Goal: Navigation & Orientation: Find specific page/section

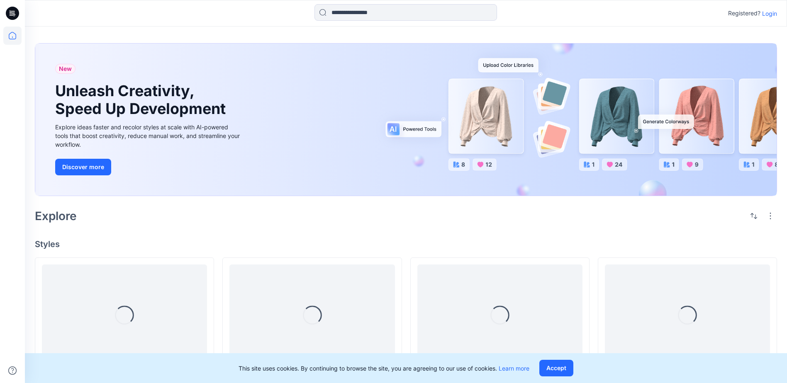
click at [771, 12] on p "Login" at bounding box center [769, 13] width 15 height 9
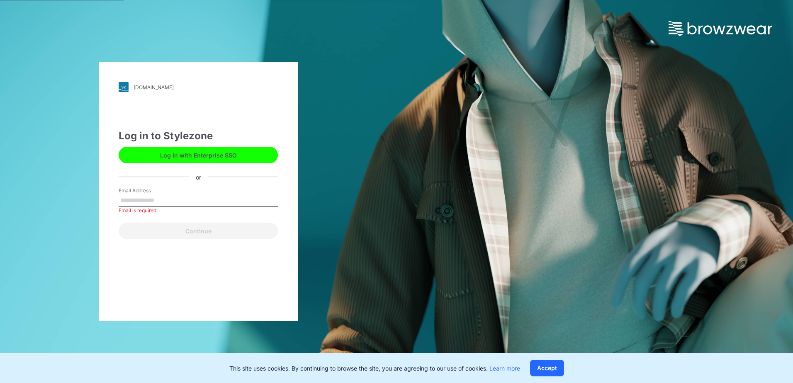
click at [170, 202] on input "Email Address" at bounding box center [198, 201] width 159 height 12
paste input "**********"
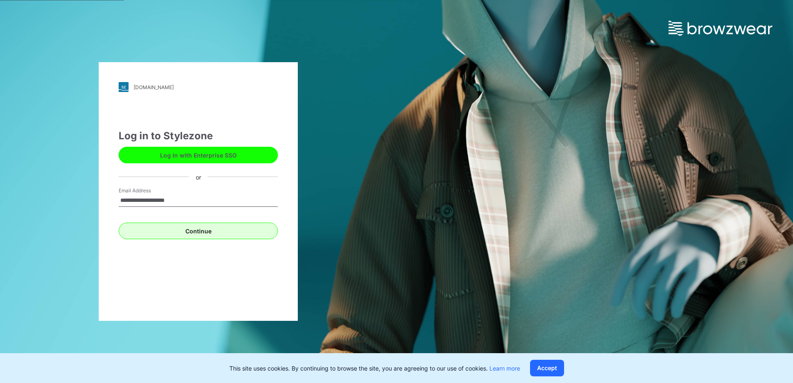
type input "**********"
click at [274, 235] on button "Continue" at bounding box center [198, 231] width 159 height 17
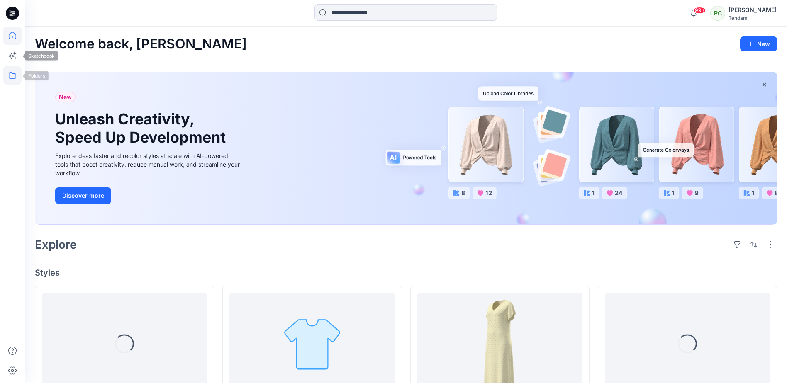
click at [12, 71] on icon at bounding box center [12, 75] width 18 height 18
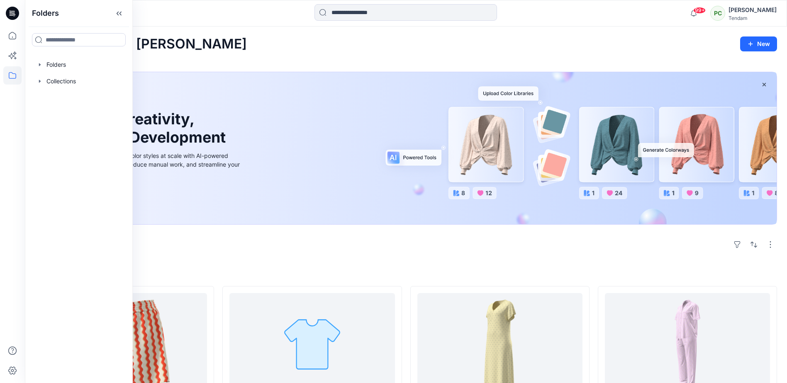
click at [64, 68] on div at bounding box center [79, 64] width 95 height 17
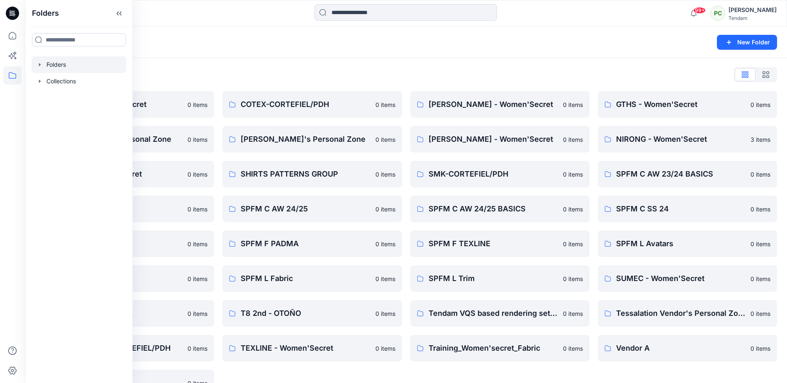
drag, startPoint x: 56, startPoint y: 83, endPoint x: 56, endPoint y: 64, distance: 19.1
click at [56, 64] on div "Folders Collections" at bounding box center [79, 72] width 95 height 33
click at [56, 64] on div at bounding box center [79, 64] width 95 height 17
click at [267, 66] on div "Folders List CHORKA - Women'Secret 0 items Javier Rubio's Personal Zone 0 items…" at bounding box center [406, 232] width 762 height 348
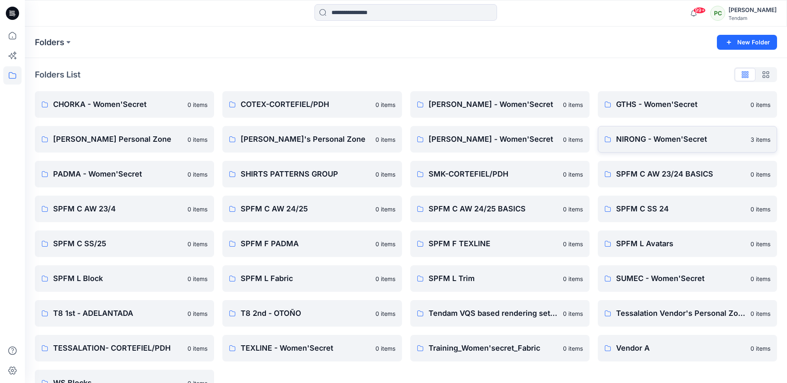
click at [643, 137] on p "NIRONG - Women'Secret" at bounding box center [680, 140] width 129 height 12
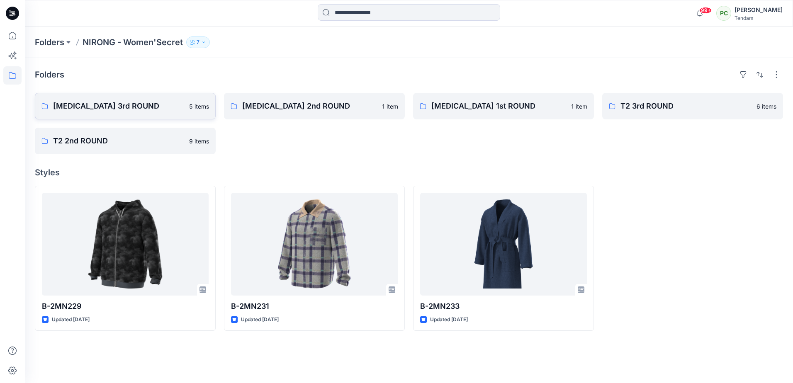
click at [129, 106] on p "T3 3rd ROUND" at bounding box center [118, 106] width 131 height 12
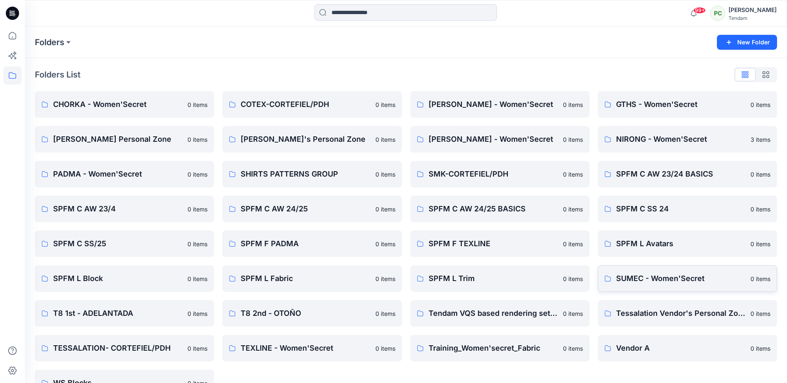
click at [648, 278] on p "SUMEC - Women'Secret" at bounding box center [680, 279] width 129 height 12
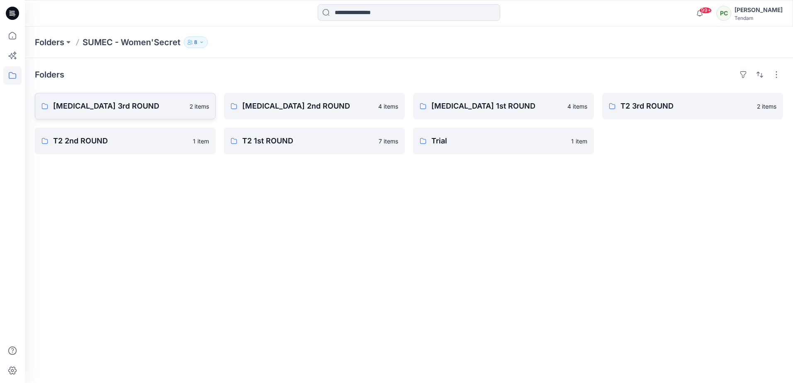
click at [102, 105] on p "T3 3rd ROUND" at bounding box center [119, 106] width 132 height 12
